Goal: Information Seeking & Learning: Learn about a topic

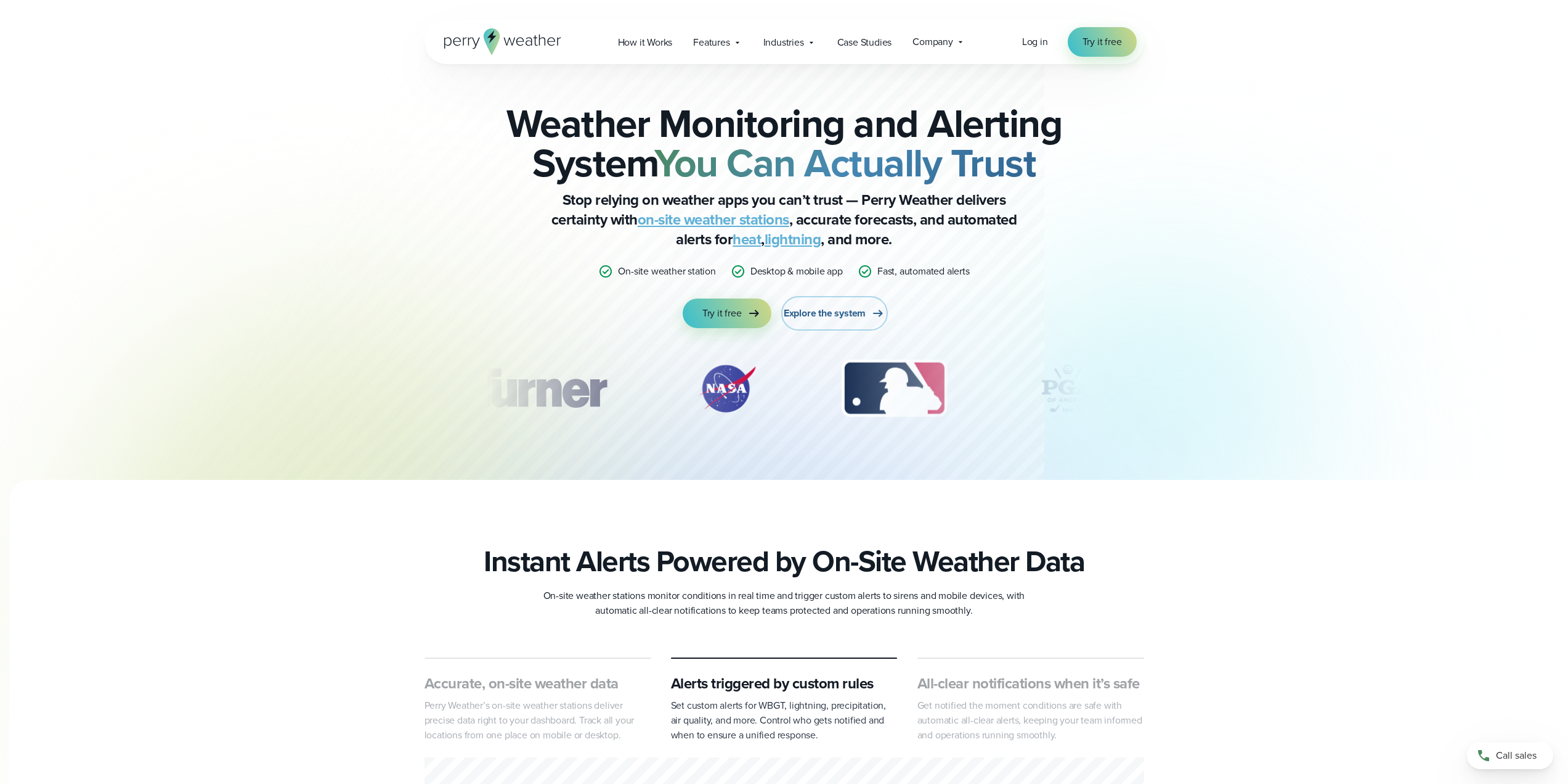
click at [839, 311] on span "Explore the system" at bounding box center [824, 313] width 82 height 15
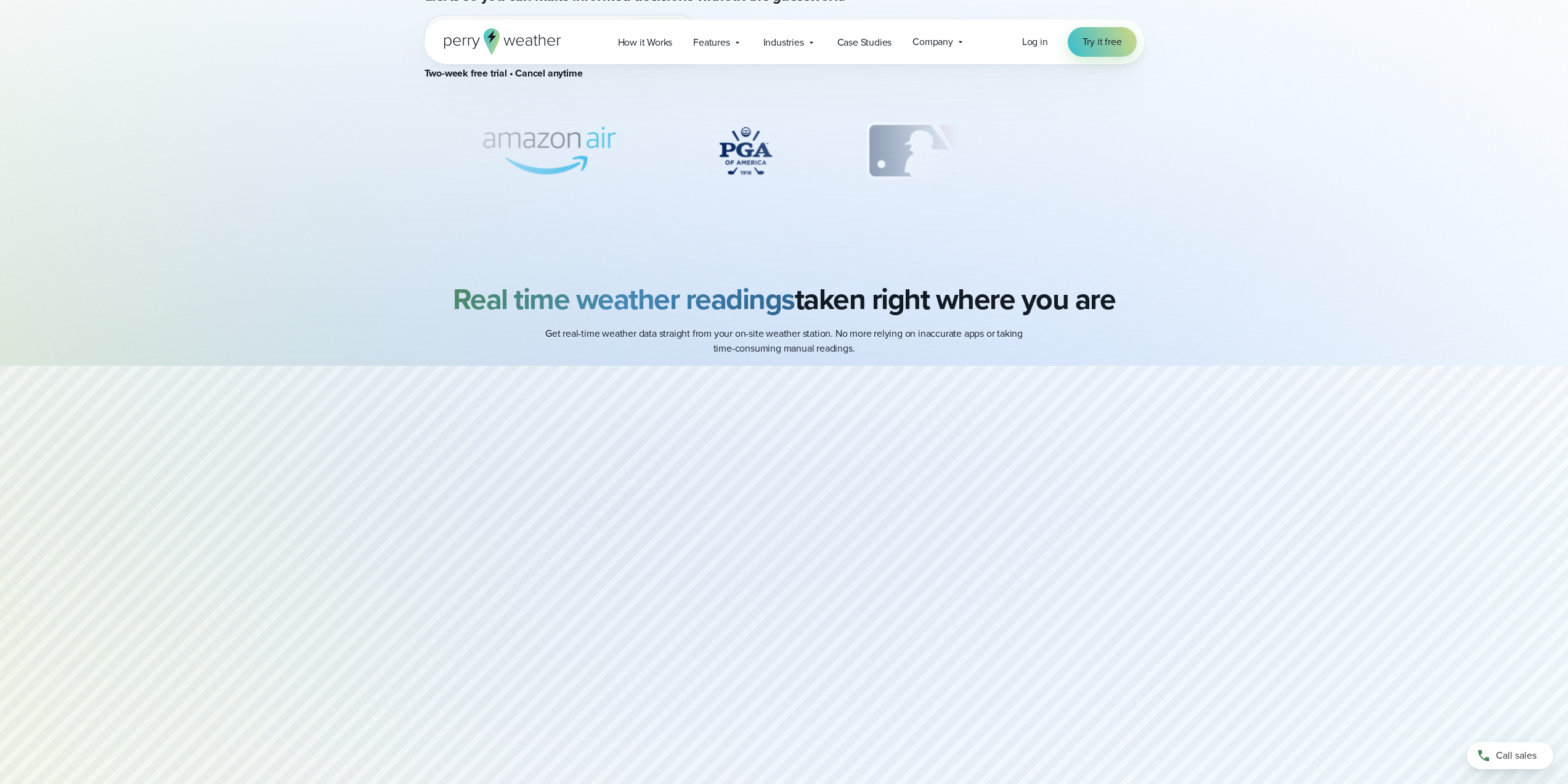
scroll to position [247, 0]
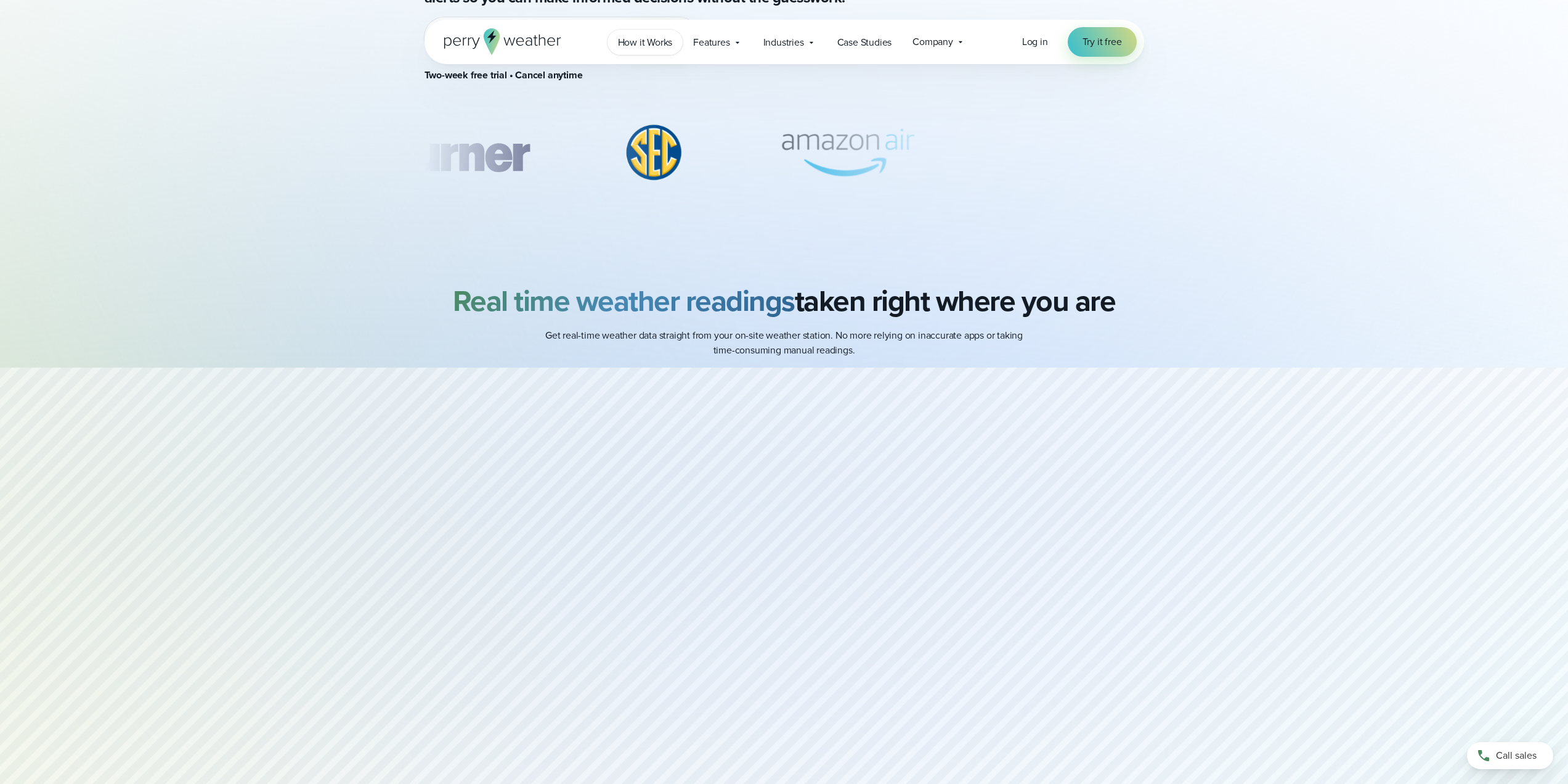
click at [667, 42] on span "How it Works" at bounding box center [646, 42] width 55 height 15
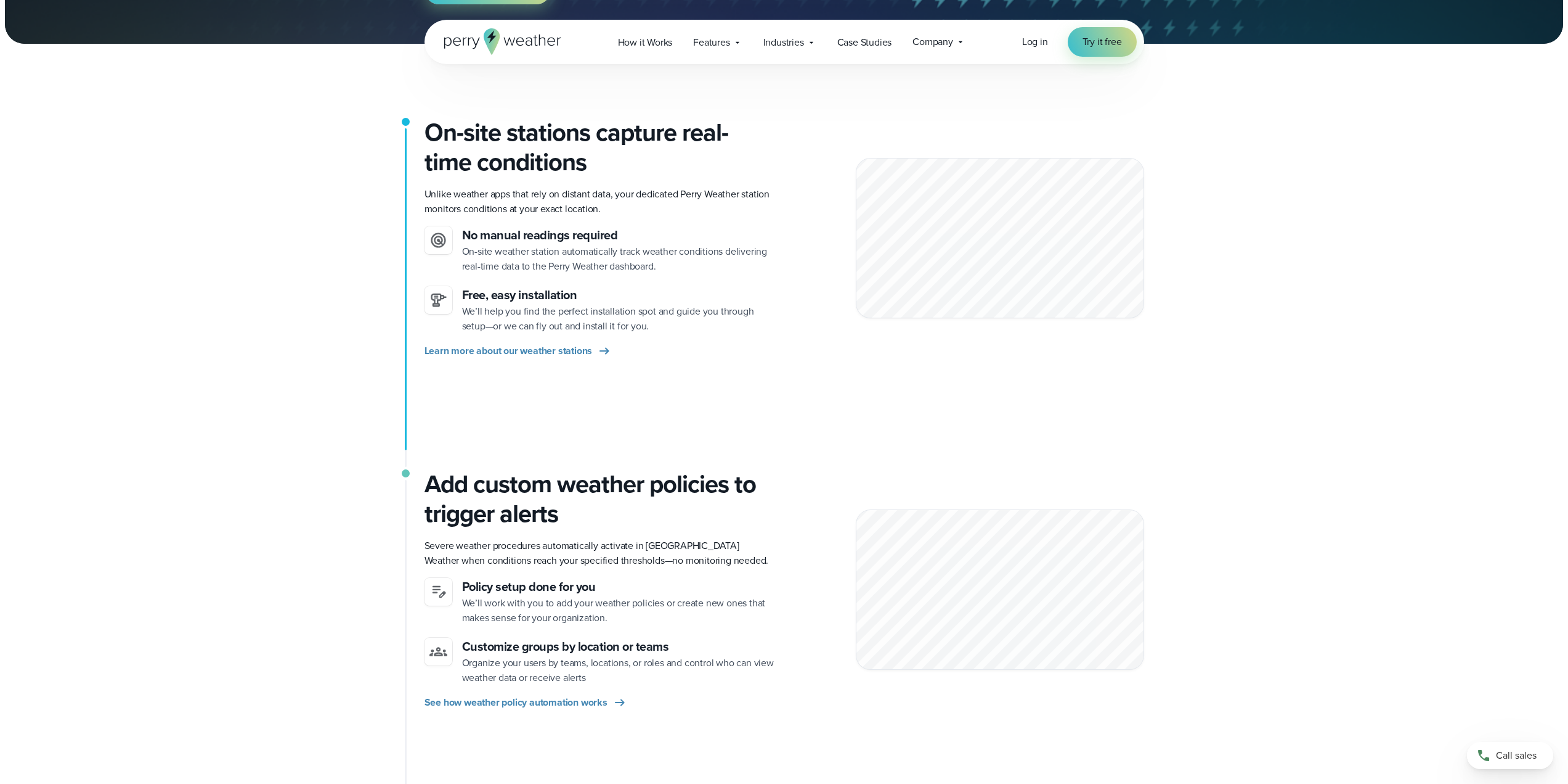
scroll to position [247, 0]
click at [720, 45] on span "Features" at bounding box center [712, 42] width 37 height 15
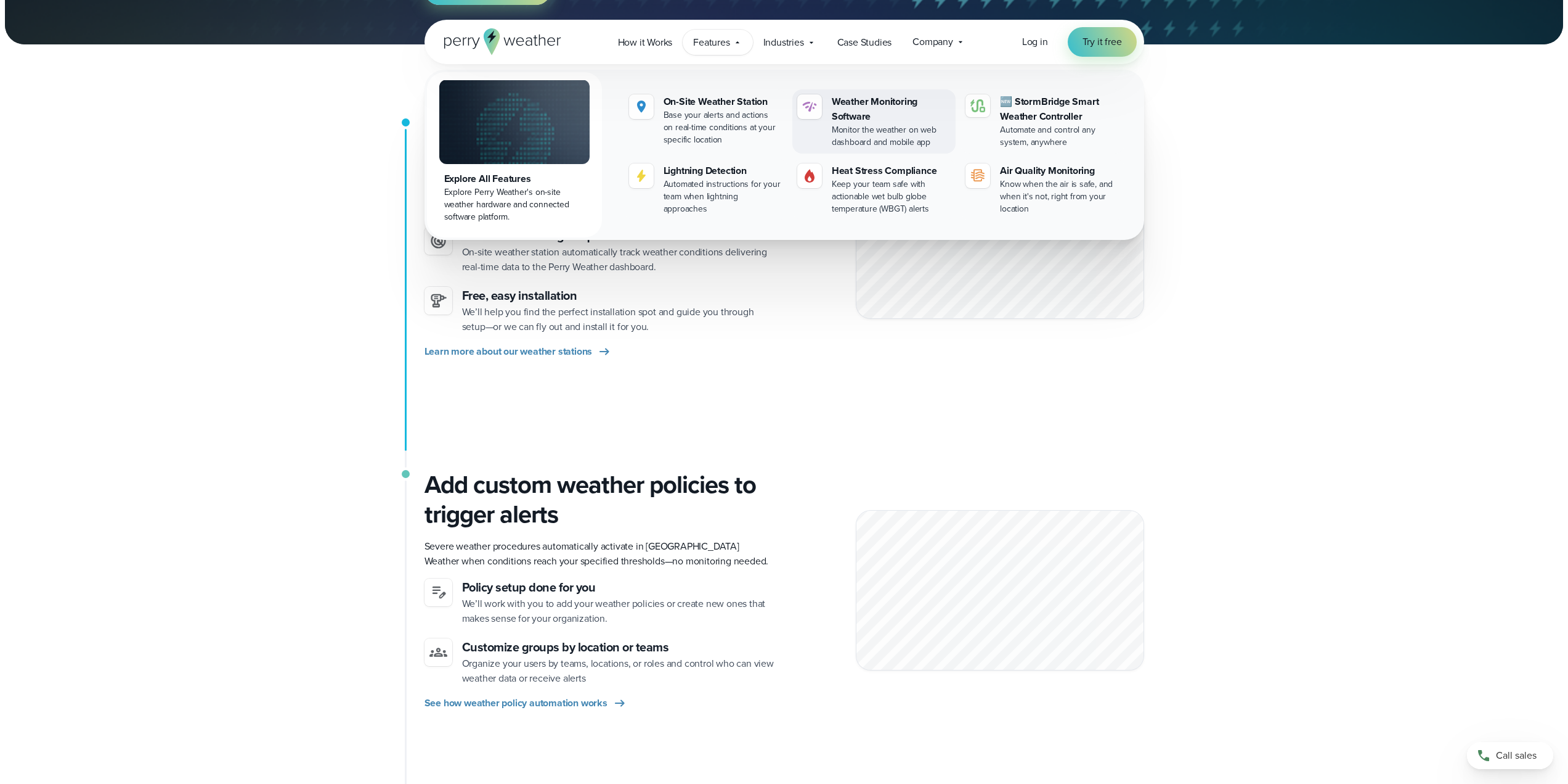
click at [844, 106] on div "Weather Monitoring Software" at bounding box center [891, 110] width 119 height 29
